Goal: Task Accomplishment & Management: Manage account settings

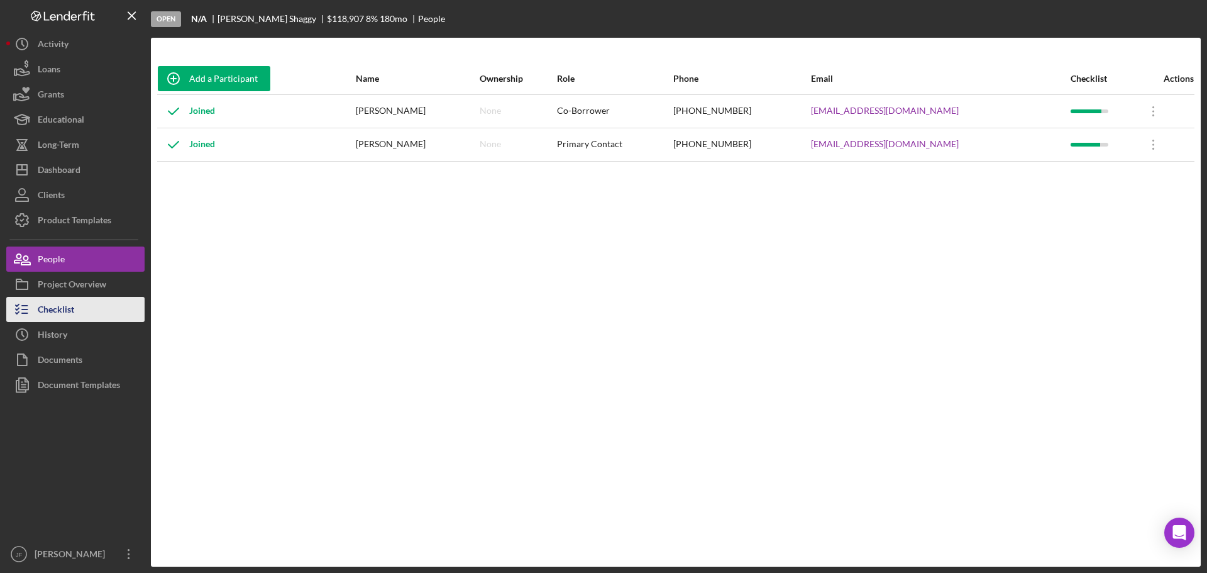
click at [82, 306] on button "Checklist" at bounding box center [75, 309] width 138 height 25
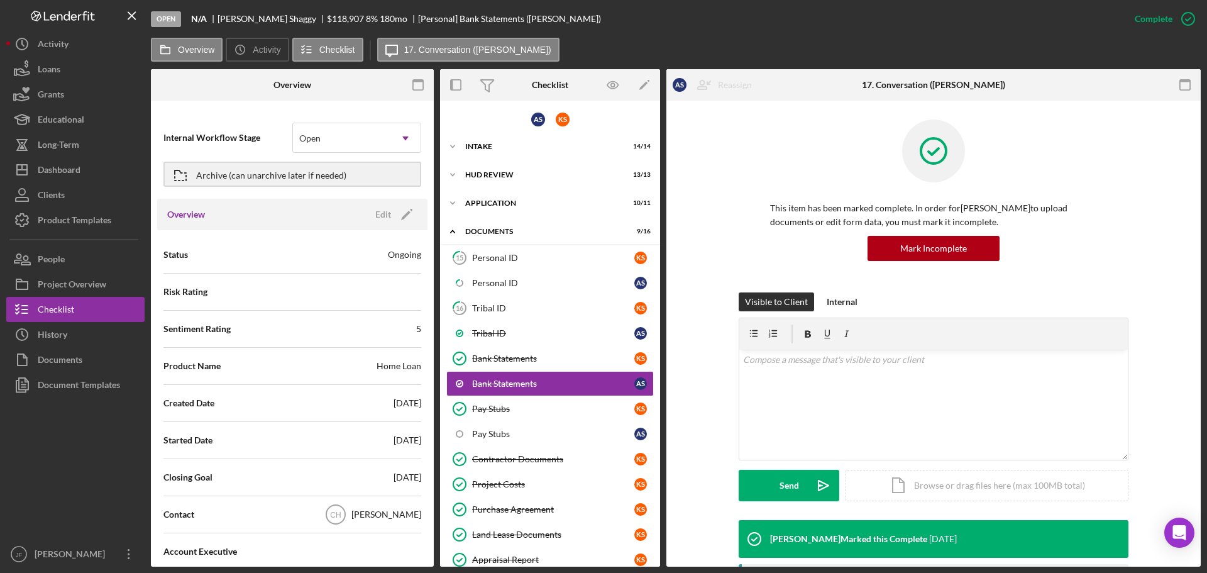
scroll to position [50, 0]
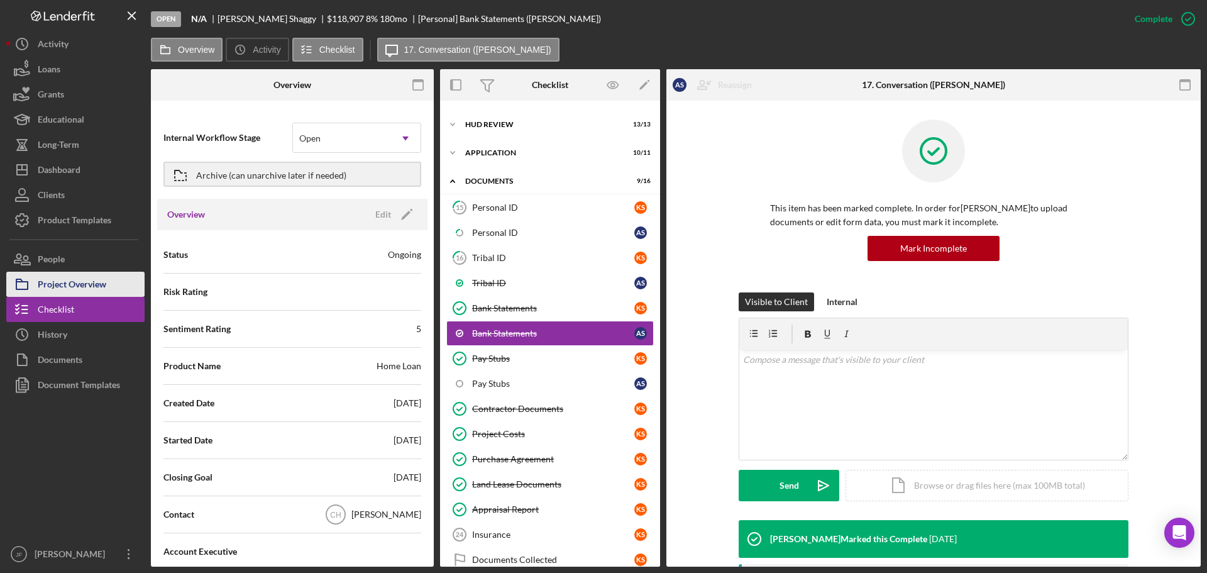
click at [80, 284] on div "Project Overview" at bounding box center [72, 286] width 69 height 28
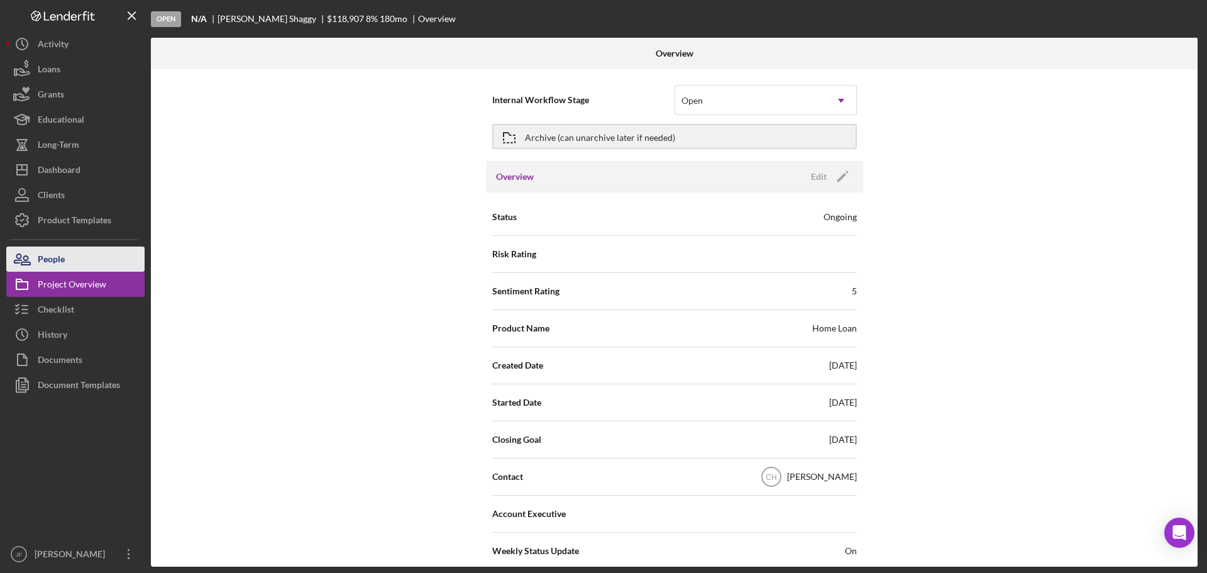
click at [65, 256] on div "People" at bounding box center [51, 261] width 27 height 28
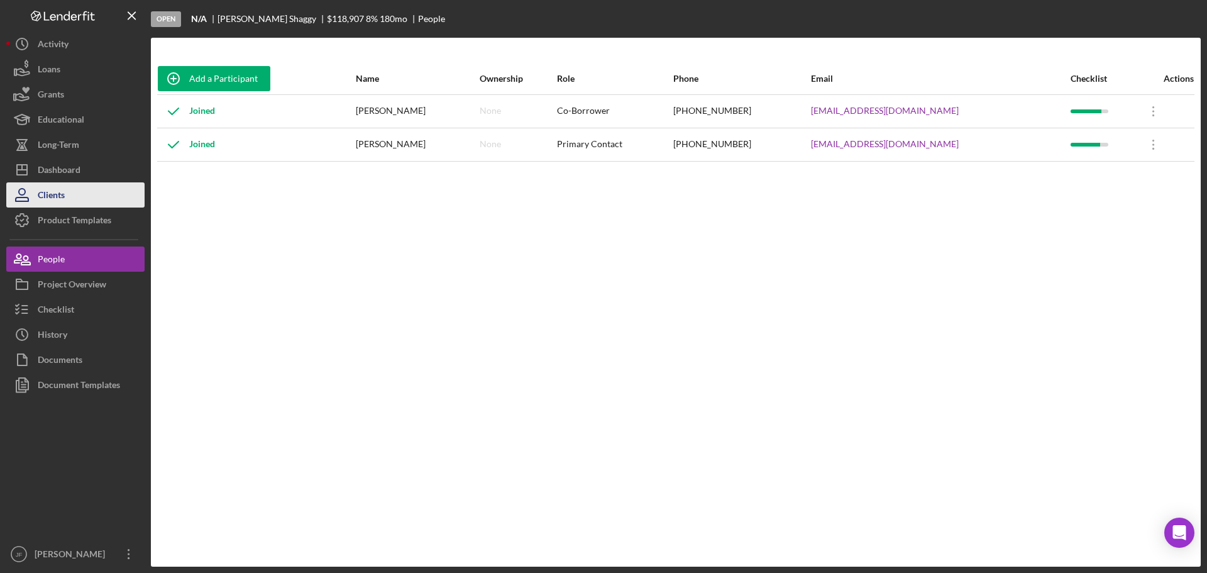
click at [64, 199] on div "Clients" at bounding box center [51, 196] width 27 height 28
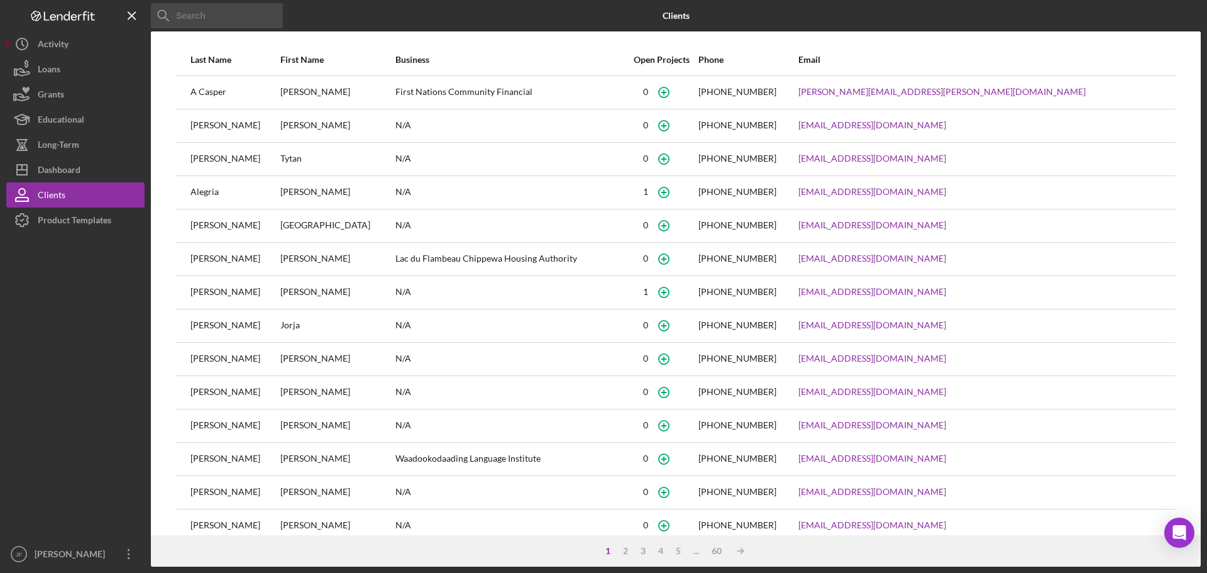
click at [202, 17] on input at bounding box center [217, 15] width 132 height 25
type input "ahlex"
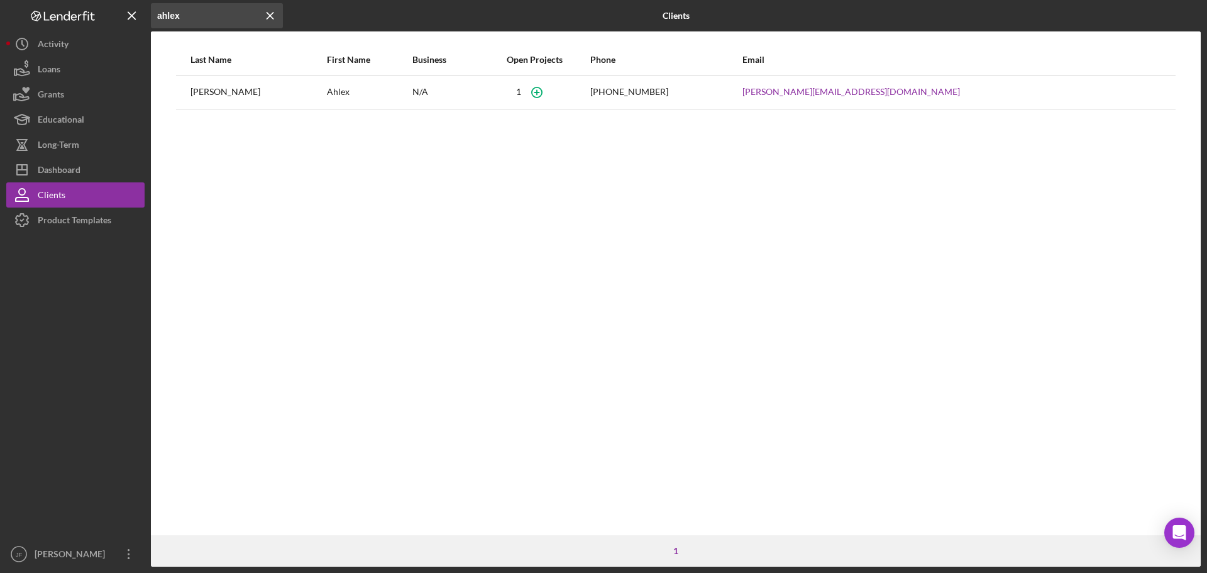
click at [209, 91] on div "[PERSON_NAME]" at bounding box center [258, 92] width 135 height 31
click at [79, 175] on div "Dashboard" at bounding box center [59, 171] width 43 height 28
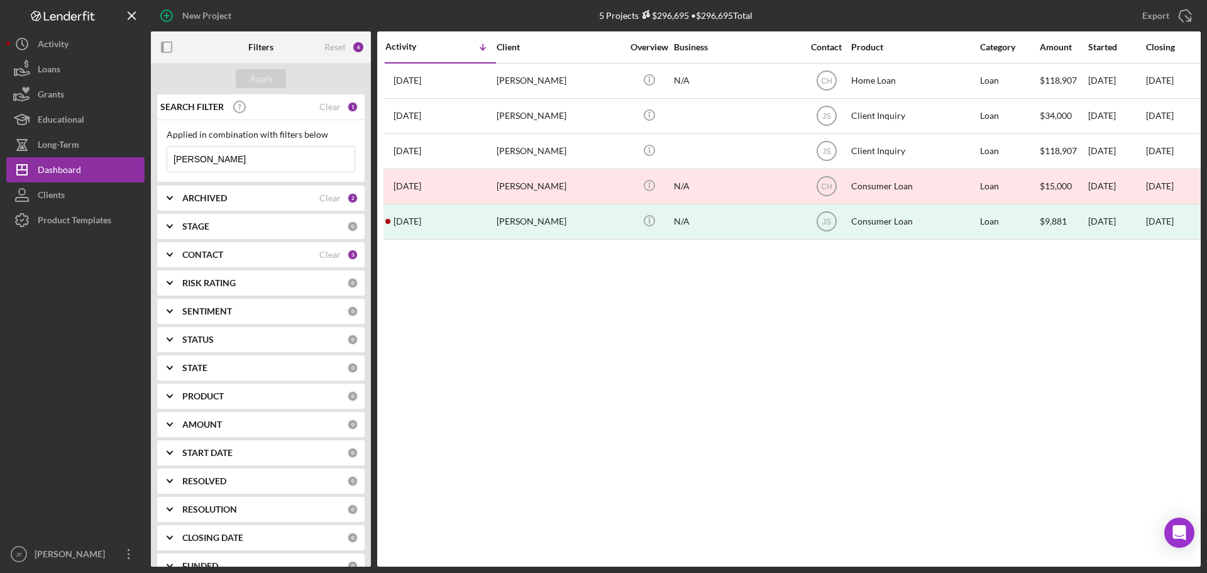
click at [210, 158] on input "[PERSON_NAME]" at bounding box center [260, 159] width 187 height 25
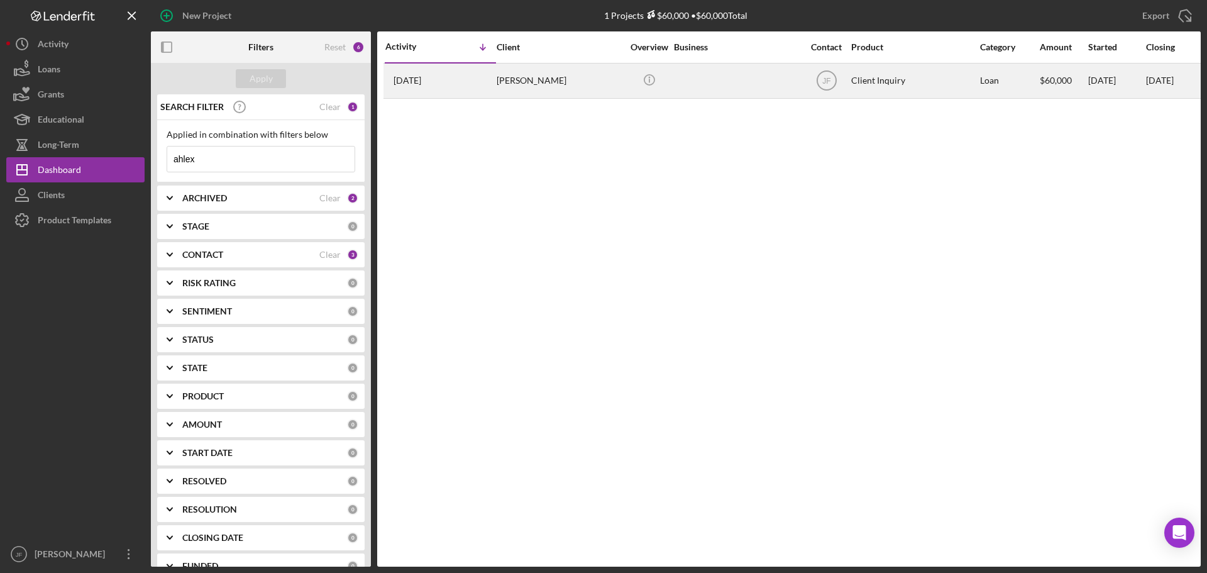
type input "ahlex"
click at [513, 84] on div "[PERSON_NAME]" at bounding box center [560, 80] width 126 height 33
click at [831, 81] on icon "JF" at bounding box center [826, 80] width 31 height 31
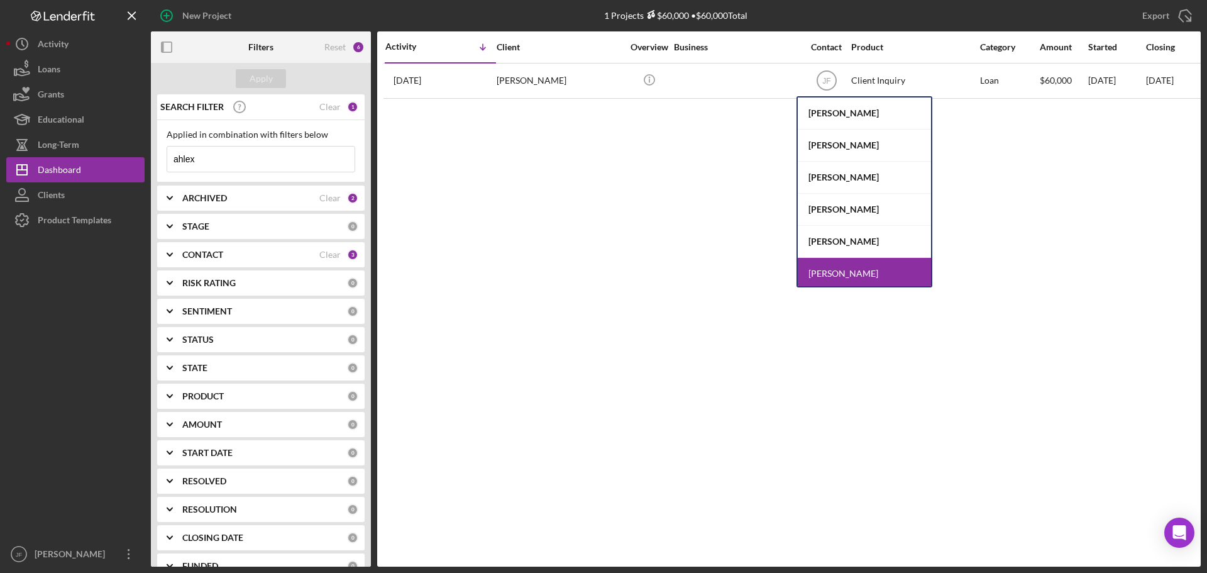
click at [830, 207] on div "[PERSON_NAME]" at bounding box center [864, 210] width 133 height 32
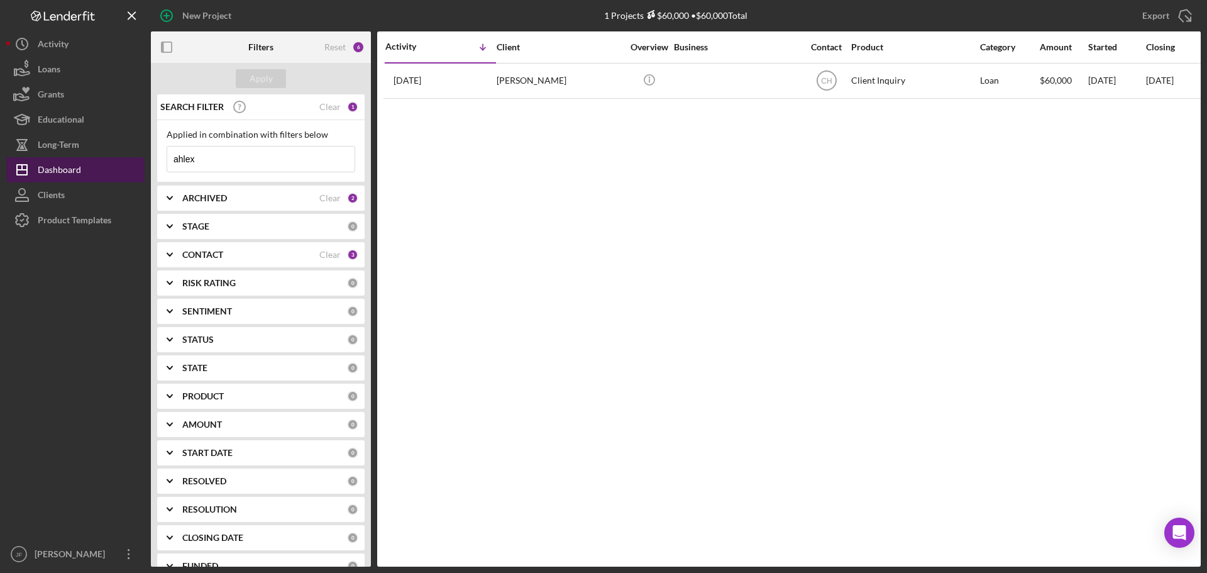
click at [46, 170] on div "Dashboard" at bounding box center [59, 171] width 43 height 28
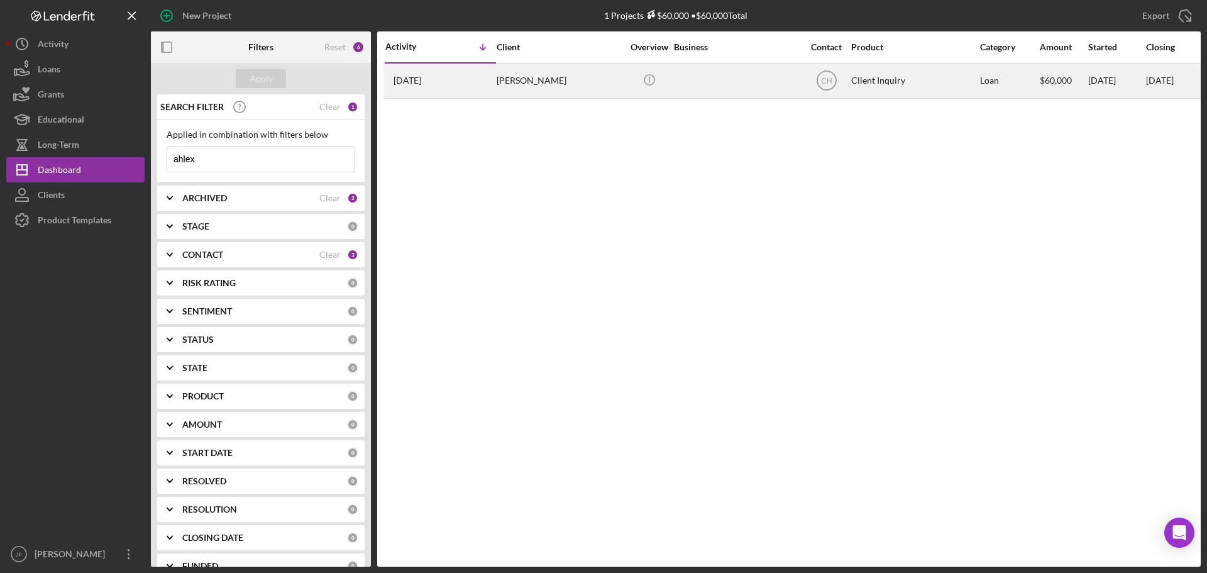
click at [408, 91] on div "[DATE] [PERSON_NAME]" at bounding box center [440, 80] width 110 height 33
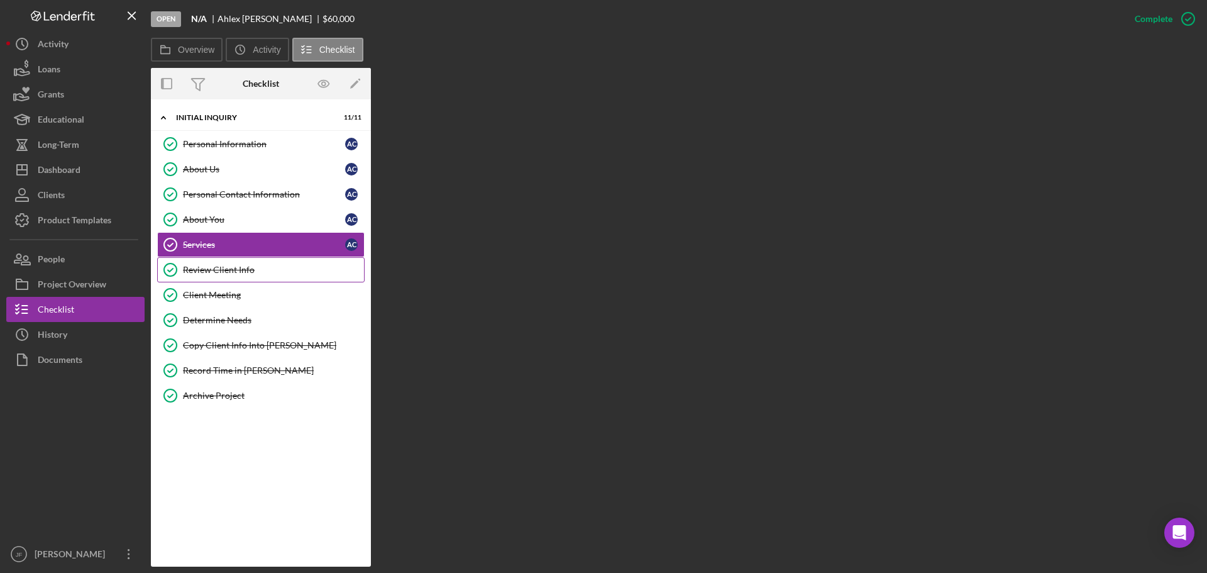
click at [241, 269] on div "Review Client Info" at bounding box center [273, 270] width 181 height 10
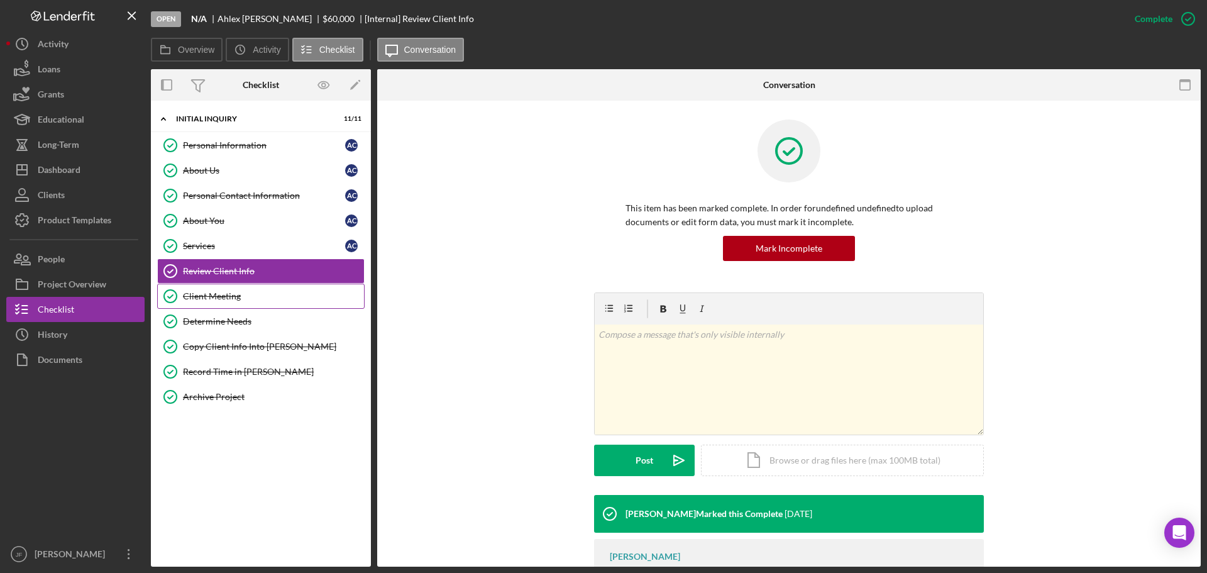
click at [235, 304] on link "Client Meeting Client Meeting" at bounding box center [261, 296] width 208 height 25
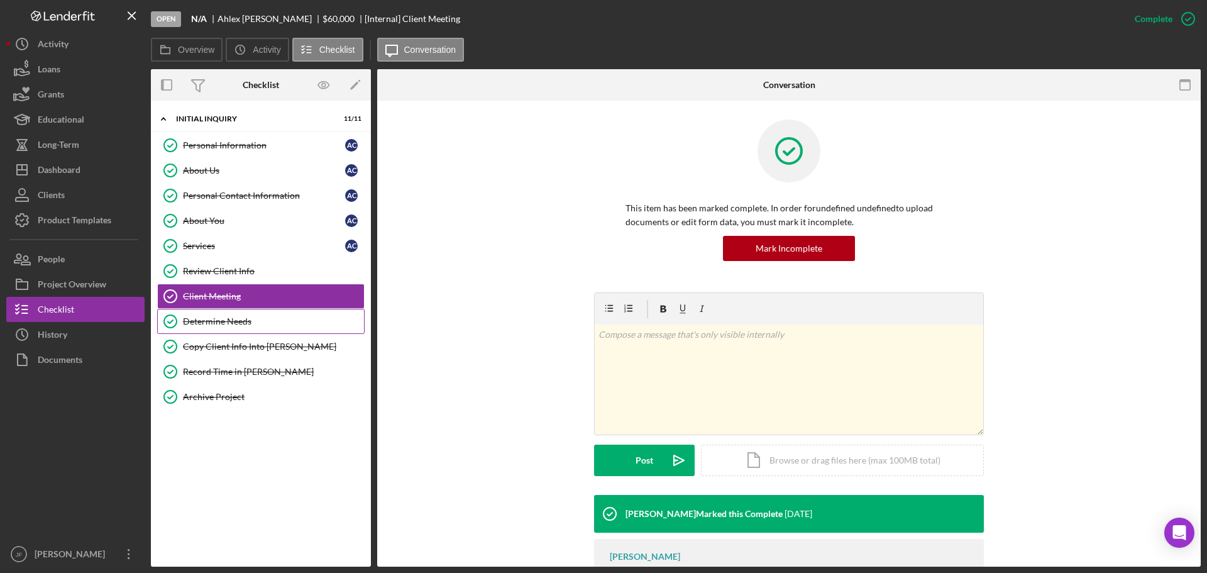
click at [243, 321] on div "Determine Needs" at bounding box center [273, 321] width 181 height 10
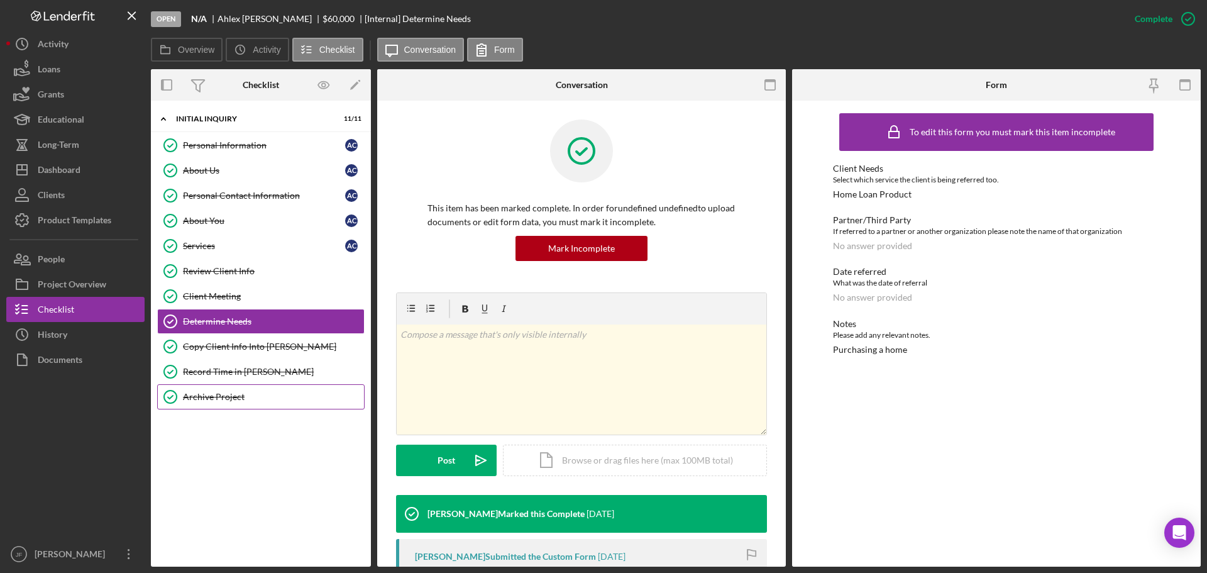
click at [220, 391] on link "Archive Project Archive Project" at bounding box center [261, 396] width 208 height 25
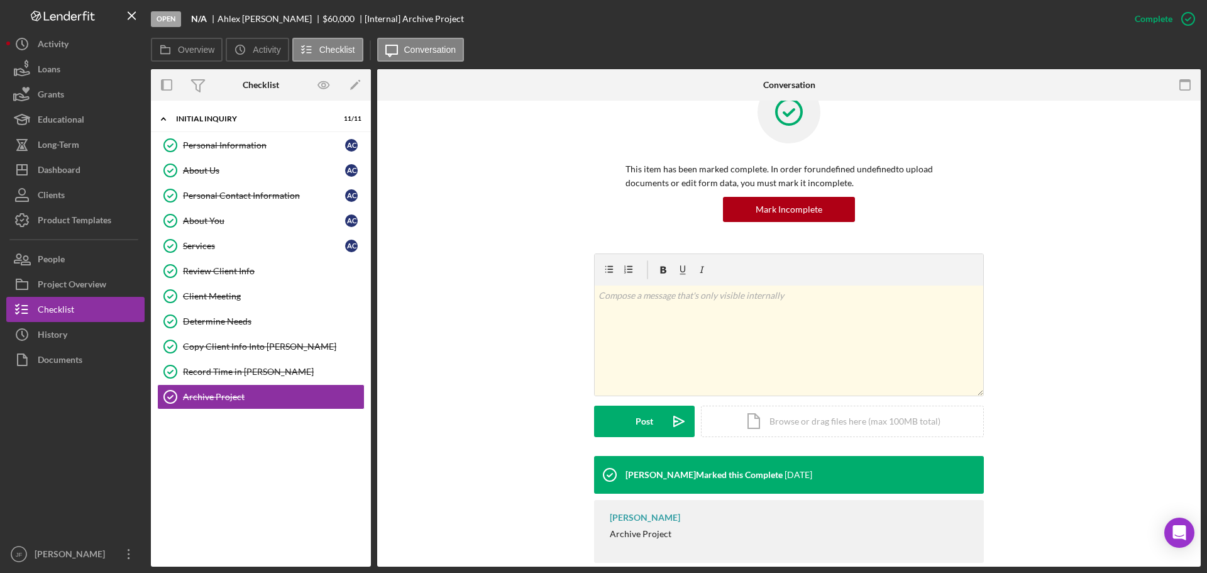
scroll to position [60, 0]
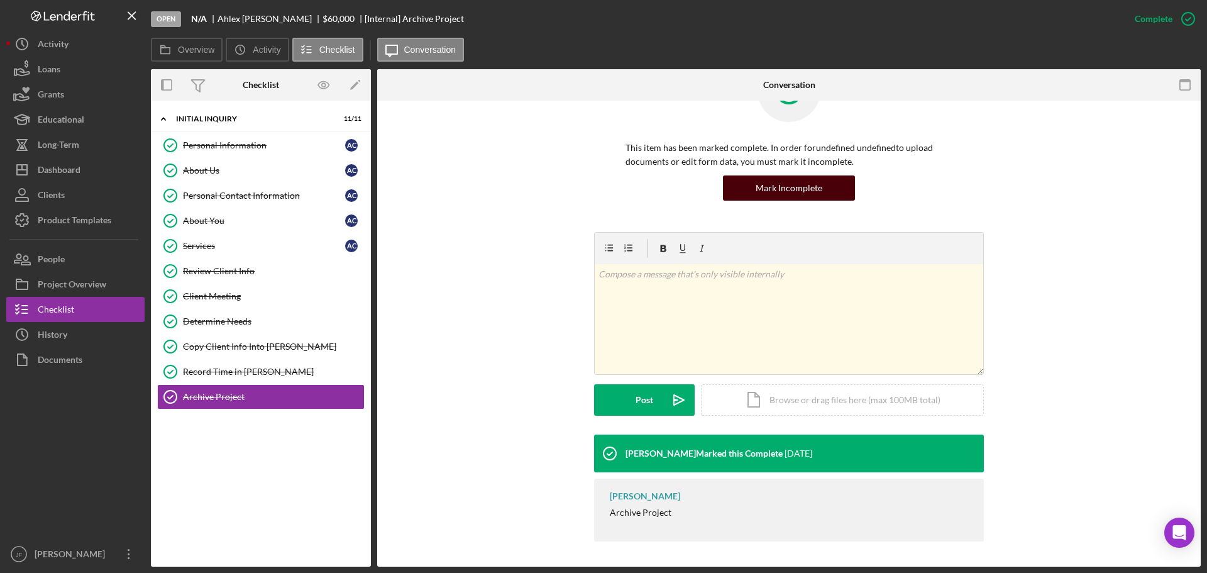
click at [772, 192] on div "Mark Incomplete" at bounding box center [789, 187] width 67 height 25
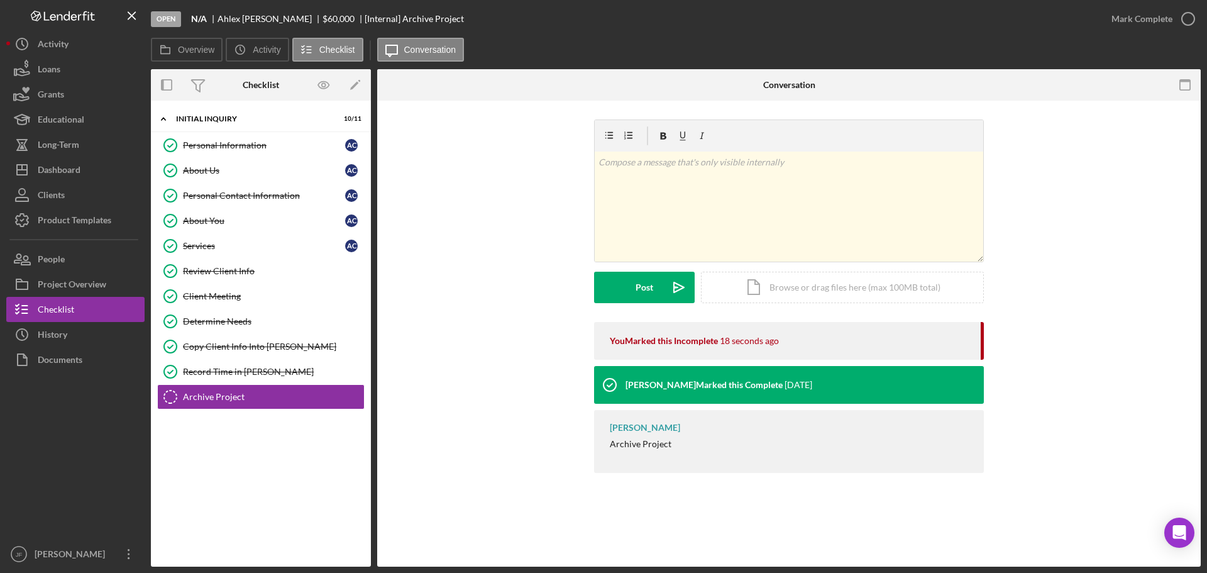
click at [200, 22] on b "N/A" at bounding box center [199, 19] width 16 height 10
click at [245, 379] on link "Record Time in [PERSON_NAME] Record Time in [PERSON_NAME]" at bounding box center [261, 371] width 208 height 25
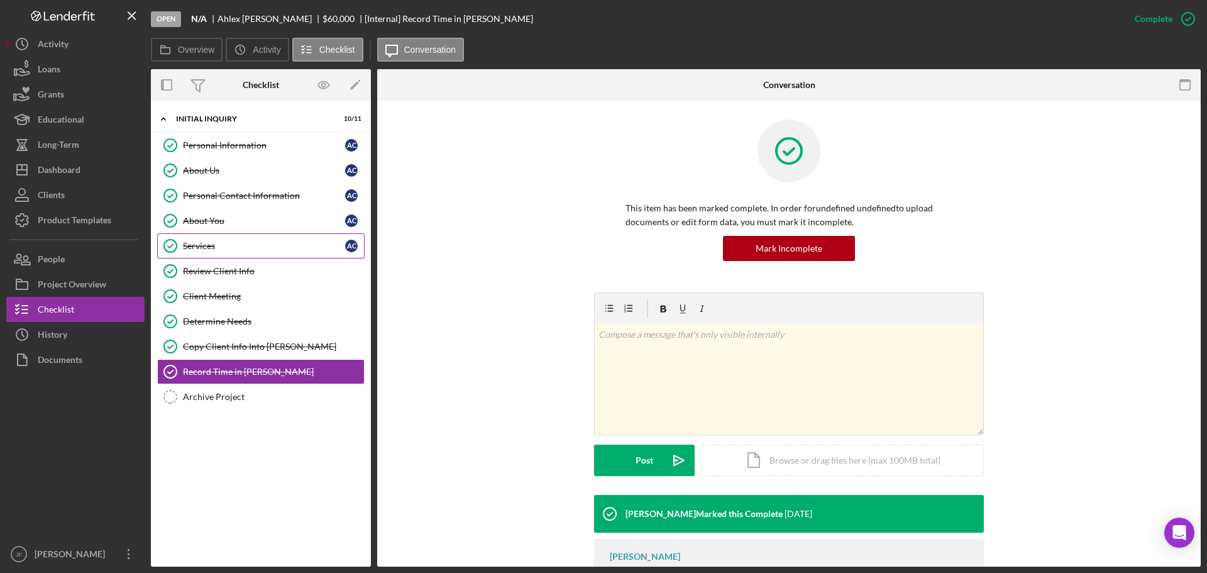
click at [214, 250] on div "Services" at bounding box center [264, 246] width 162 height 10
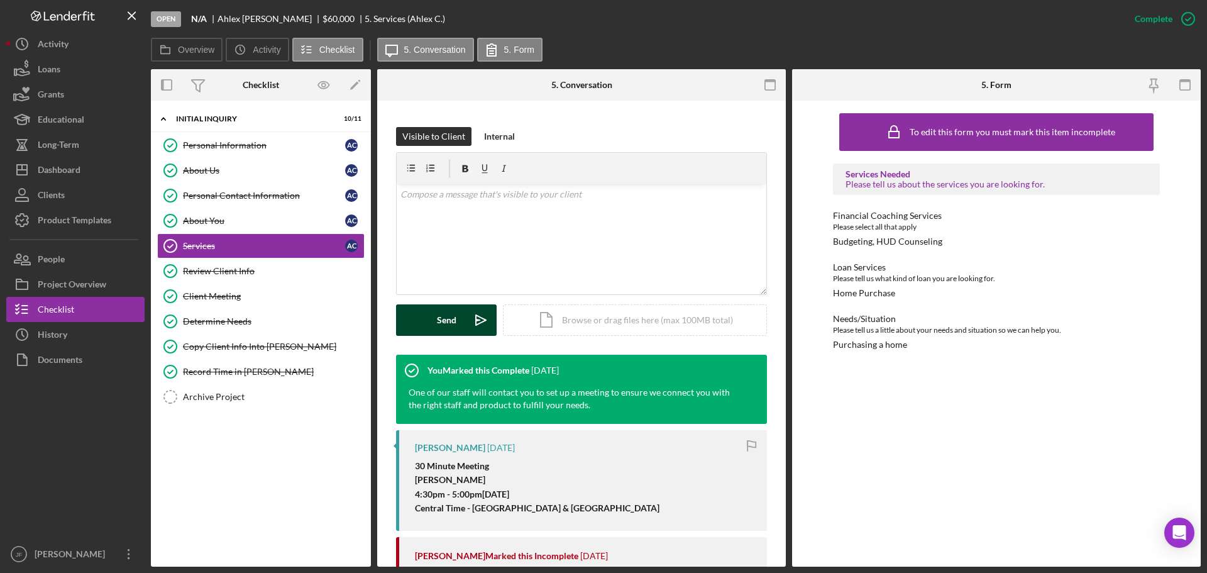
scroll to position [189, 0]
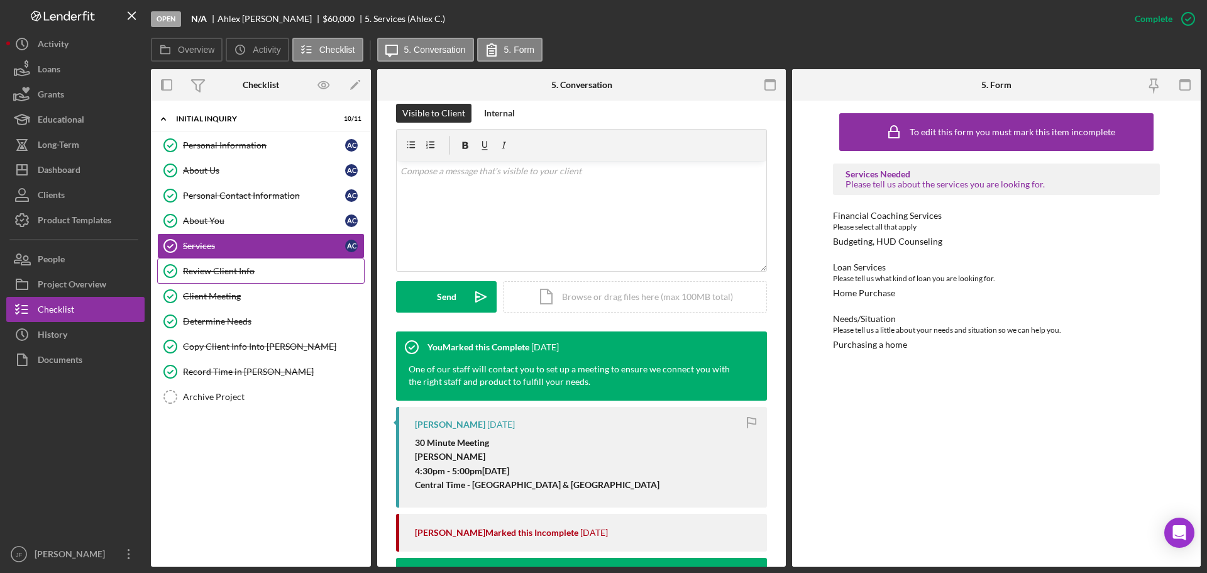
click at [252, 274] on div "Review Client Info" at bounding box center [273, 271] width 181 height 10
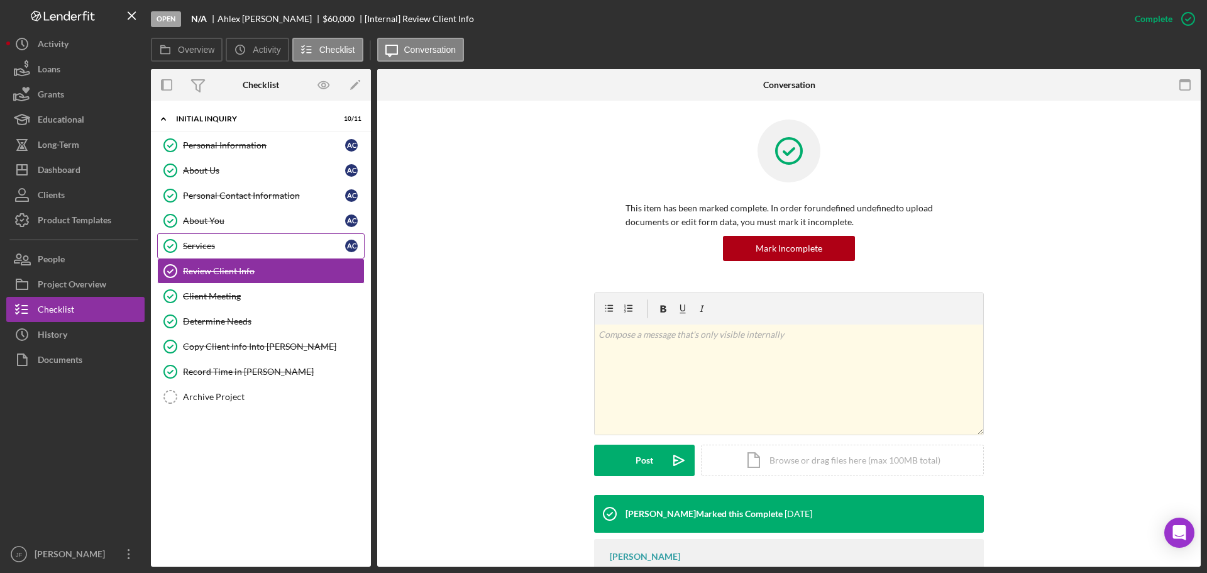
click at [259, 253] on link "Services Services A C" at bounding box center [261, 245] width 208 height 25
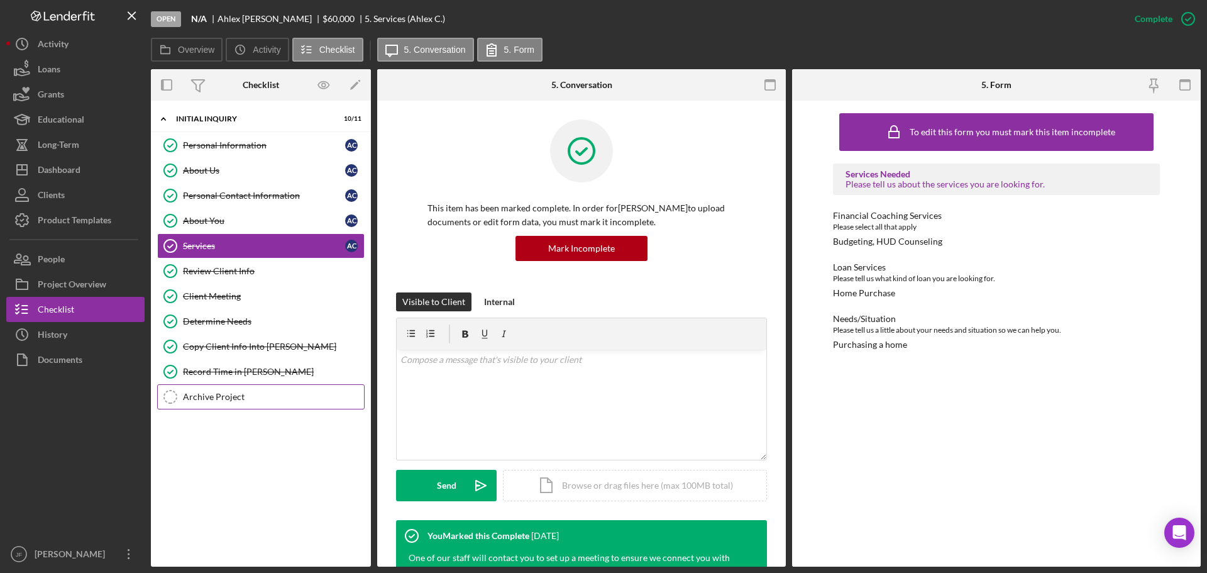
click at [239, 405] on link "Archive Project Archive Project" at bounding box center [261, 396] width 208 height 25
click at [70, 290] on div "Project Overview" at bounding box center [72, 286] width 69 height 28
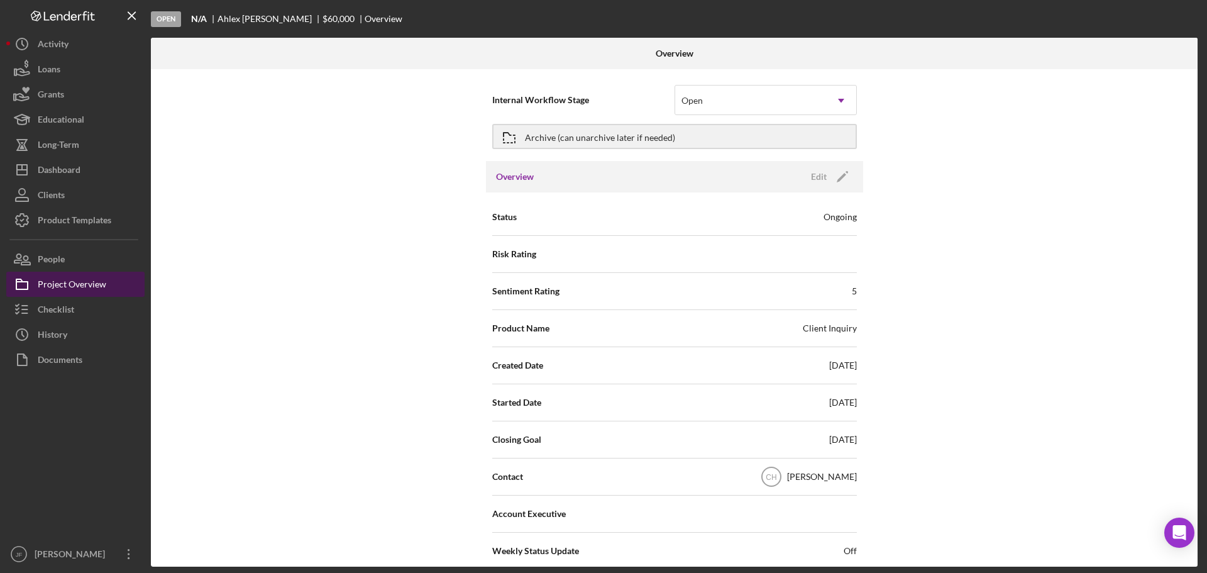
click at [75, 281] on div "Project Overview" at bounding box center [72, 286] width 69 height 28
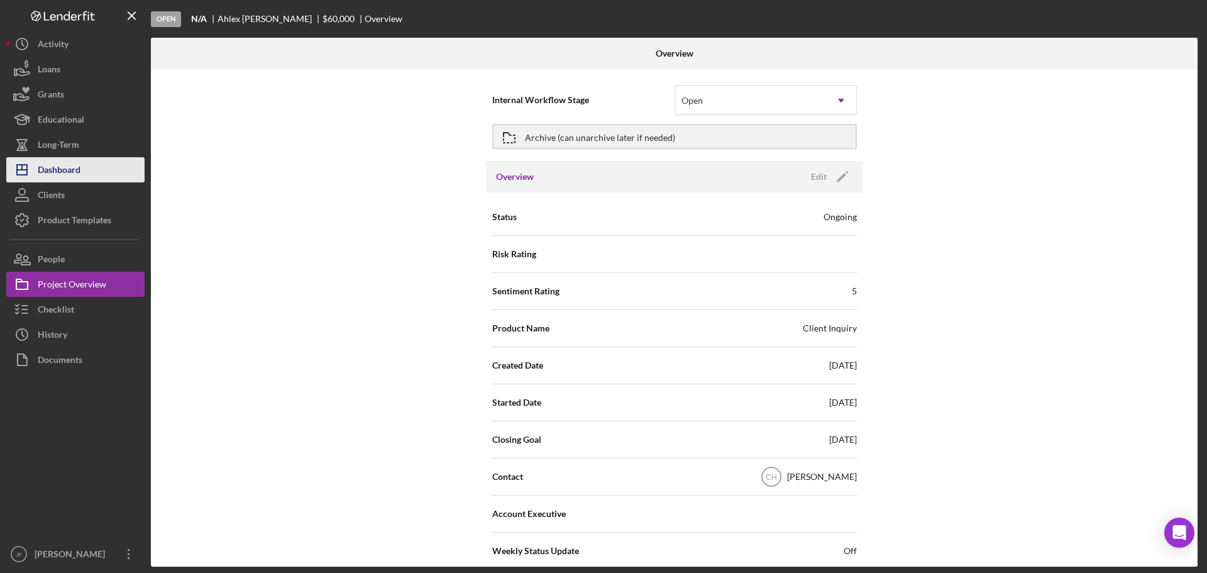
click at [70, 172] on div "Dashboard" at bounding box center [59, 171] width 43 height 28
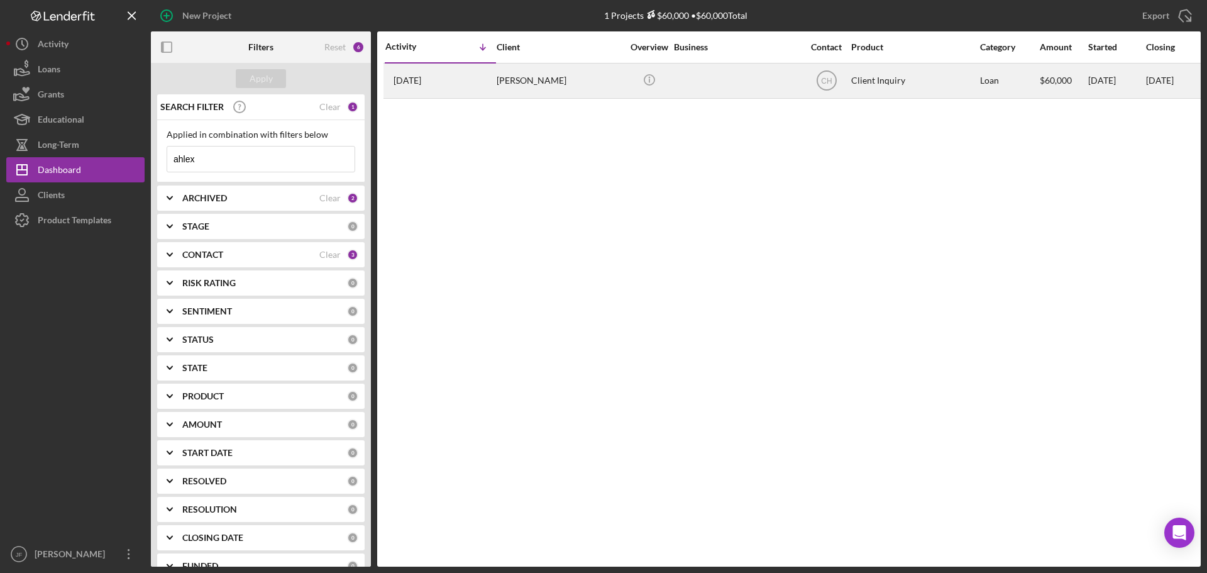
click at [526, 86] on div "[PERSON_NAME]" at bounding box center [560, 80] width 126 height 33
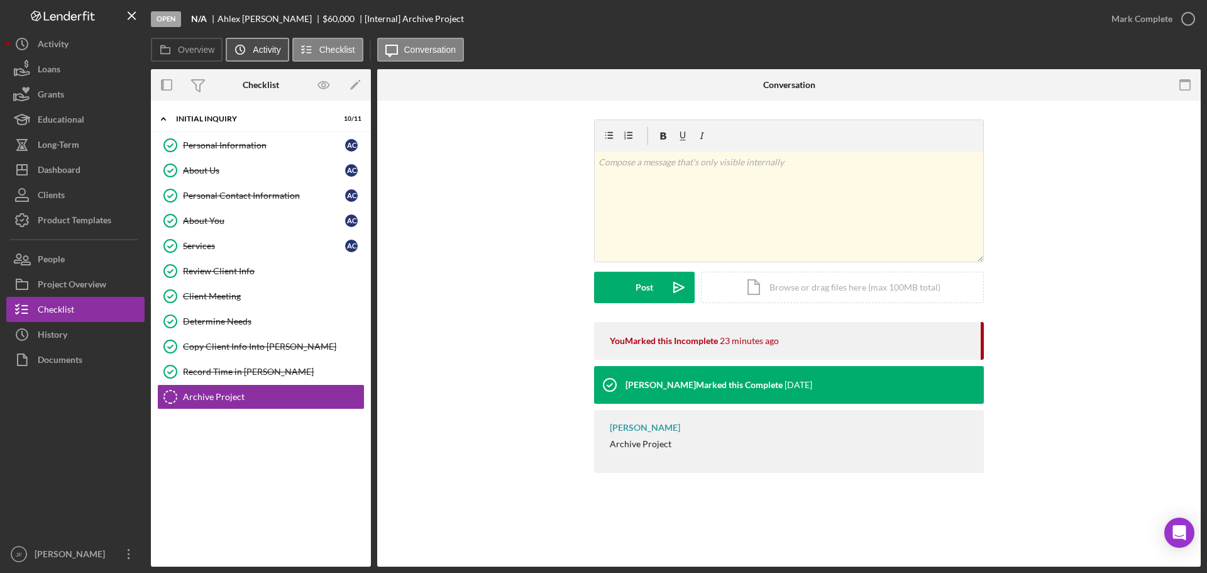
click at [265, 55] on button "Icon/History Activity" at bounding box center [257, 50] width 63 height 24
